Goal: Use online tool/utility

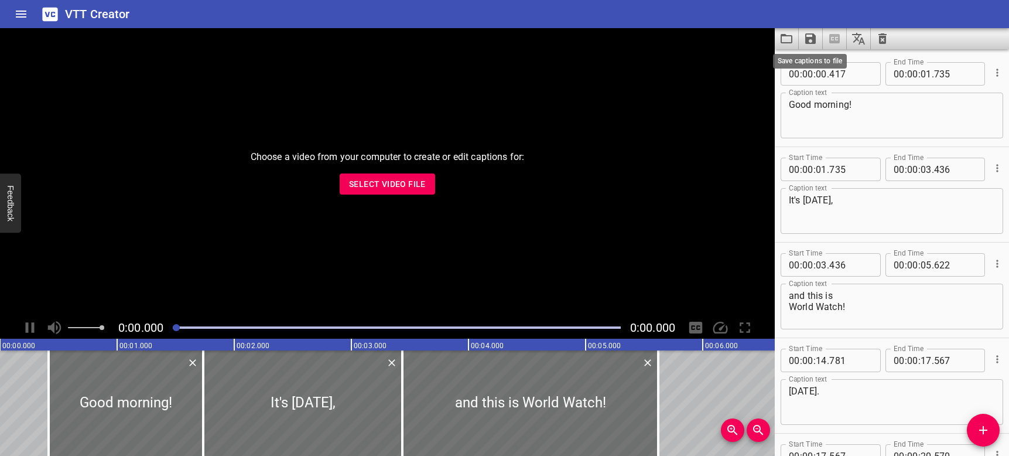
scroll to position [16931, 0]
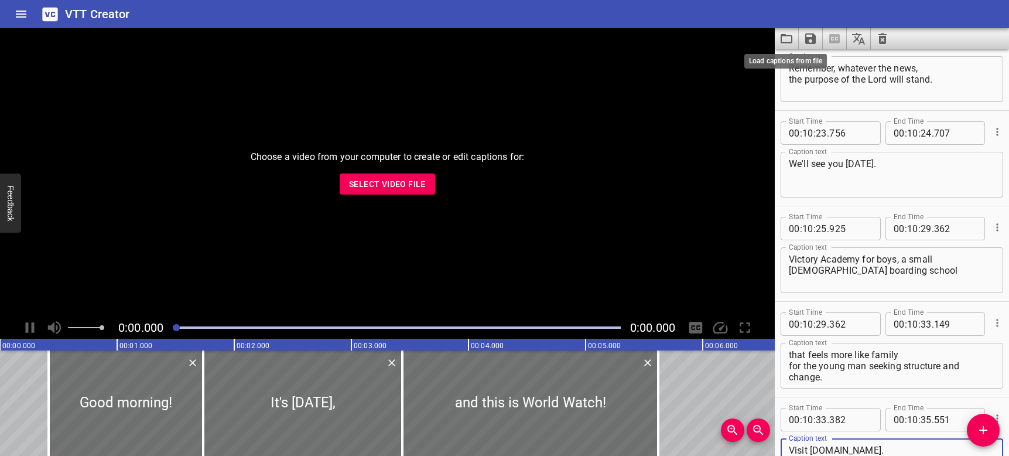
click at [789, 38] on icon "Load captions from file" at bounding box center [786, 39] width 14 height 14
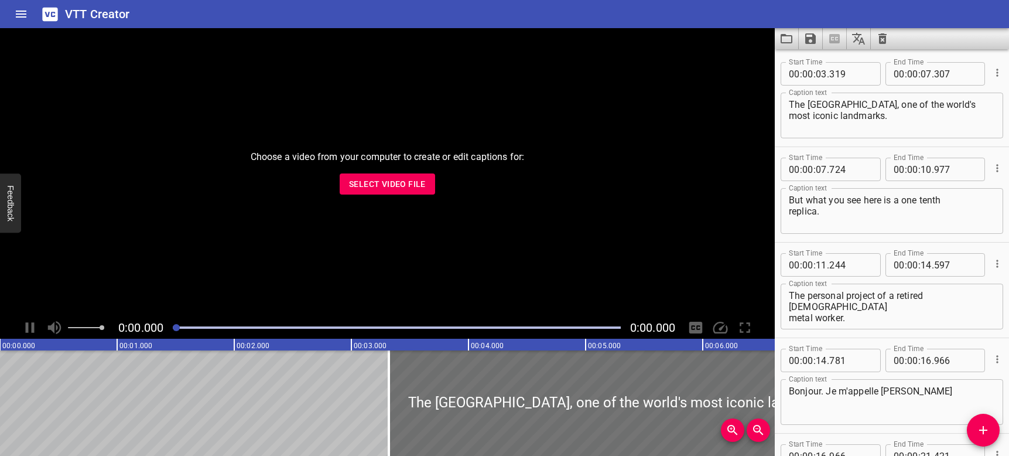
scroll to position [3759, 0]
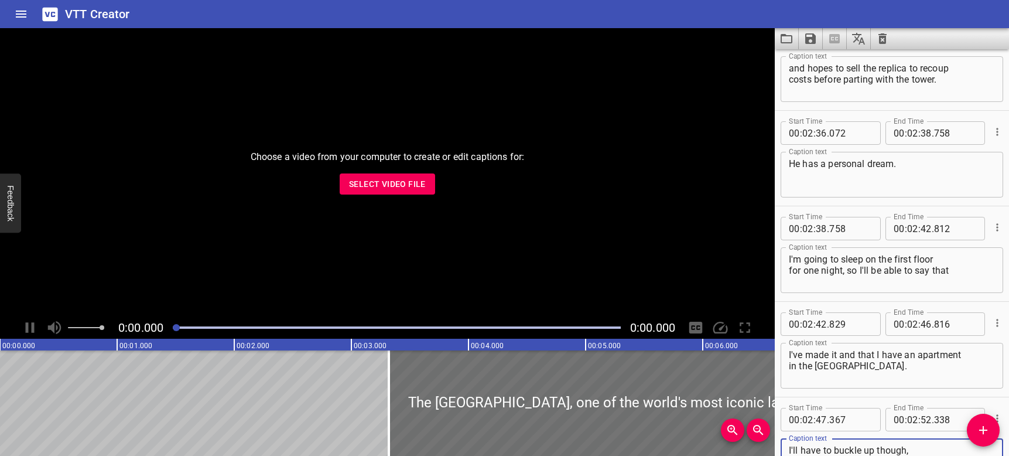
type textarea "I'll have to buckle up though, so I don't roll down Sweet Dreams [PERSON_NAME] ."
click at [814, 36] on icon "Save captions to file" at bounding box center [810, 38] width 11 height 11
click at [826, 63] on li "Save to VTT file" at bounding box center [842, 64] width 86 height 21
click at [784, 38] on icon "Load captions from file" at bounding box center [786, 39] width 14 height 14
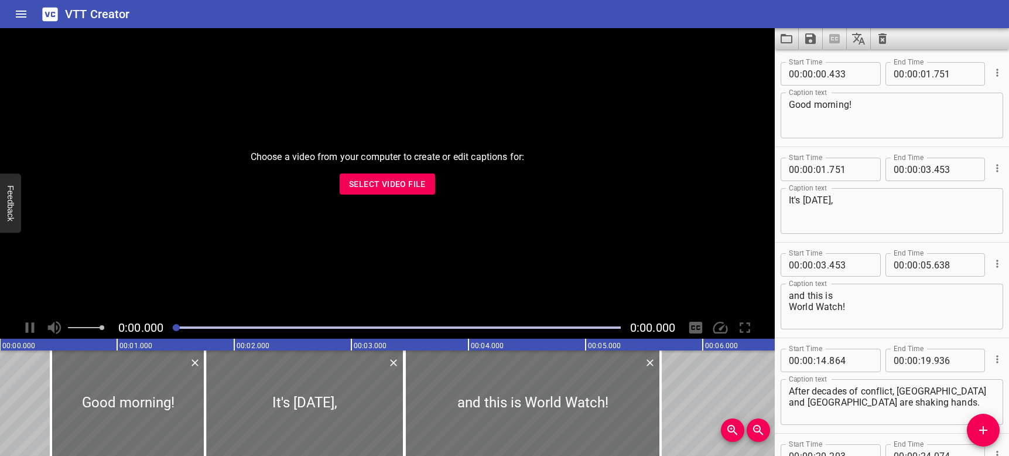
scroll to position [15976, 0]
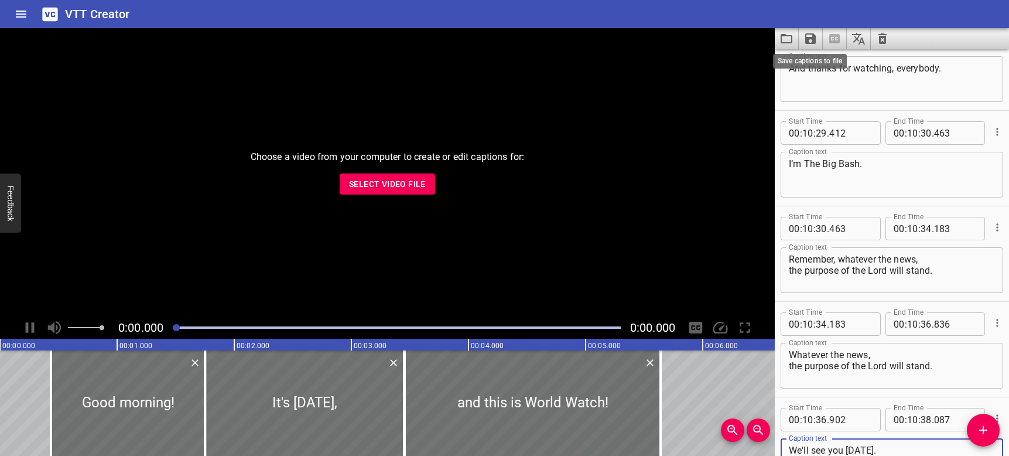
type textarea "We'll see you [DATE]."
click at [812, 42] on icon "Save captions to file" at bounding box center [810, 39] width 14 height 14
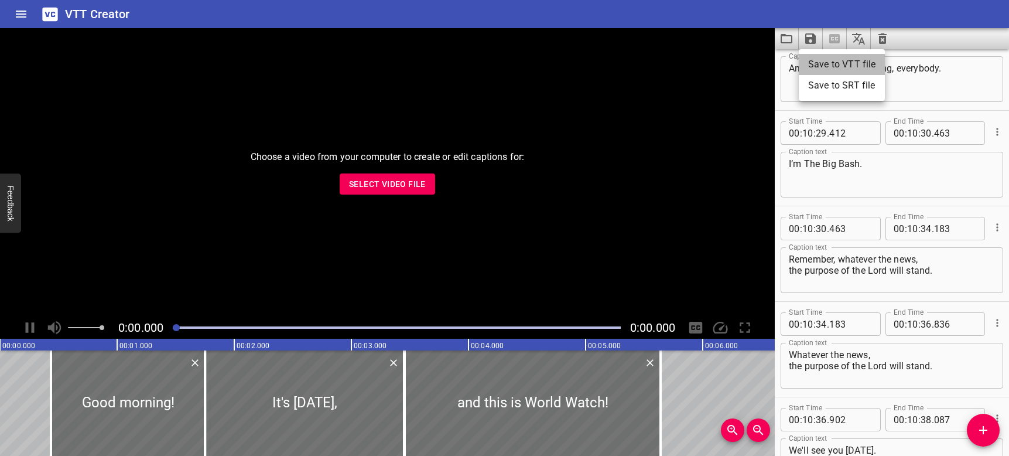
click at [812, 63] on li "Save to VTT file" at bounding box center [842, 64] width 86 height 21
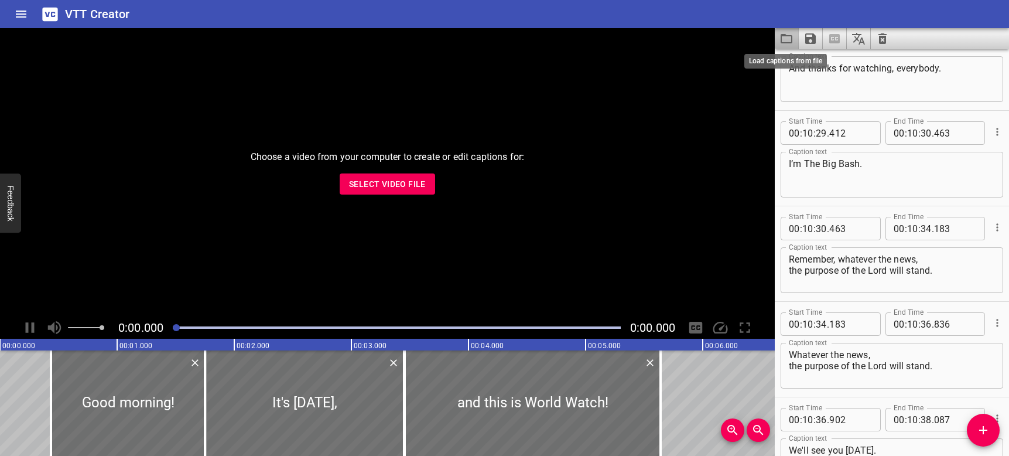
click at [785, 37] on icon "Load captions from file" at bounding box center [786, 39] width 14 height 14
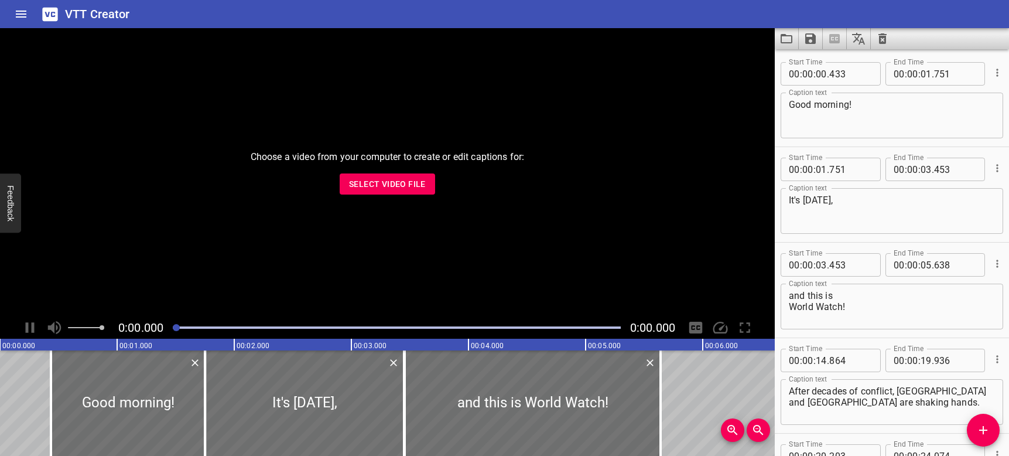
scroll to position [15881, 0]
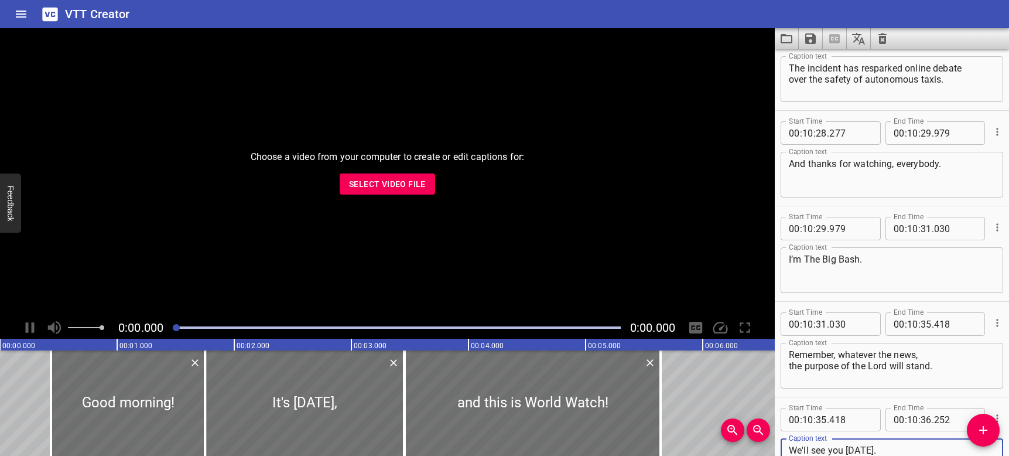
type textarea "We'll see you [DATE]."
click at [812, 42] on icon "Save captions to file" at bounding box center [810, 39] width 14 height 14
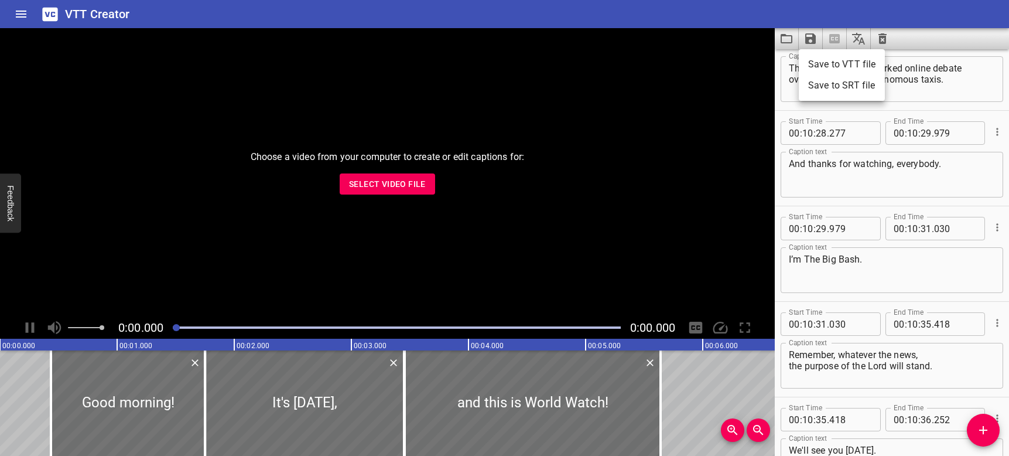
click at [817, 63] on li "Save to VTT file" at bounding box center [842, 64] width 86 height 21
